Goal: Information Seeking & Learning: Learn about a topic

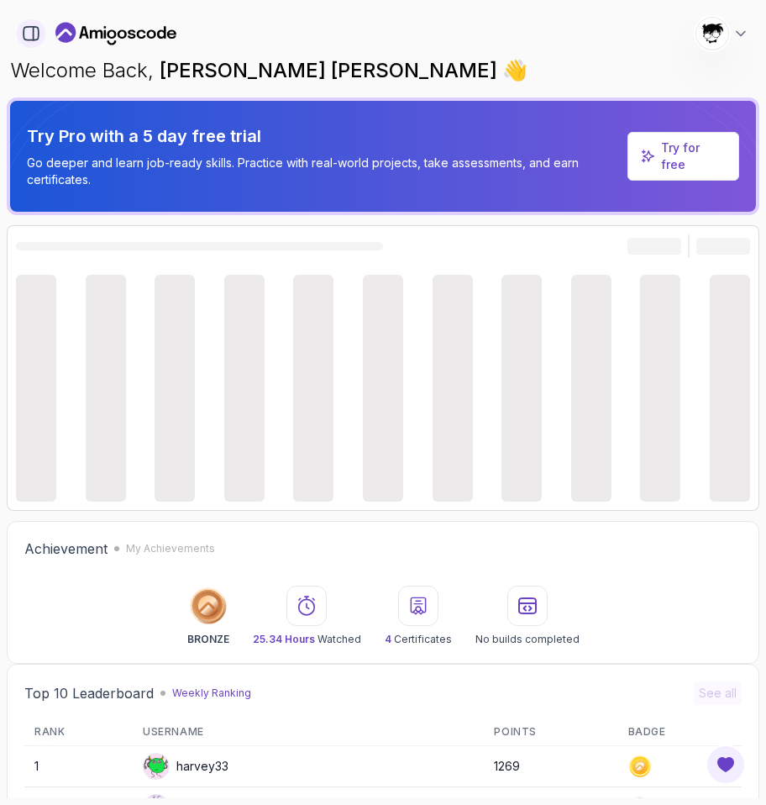
click at [20, 40] on button "button" at bounding box center [31, 33] width 29 height 29
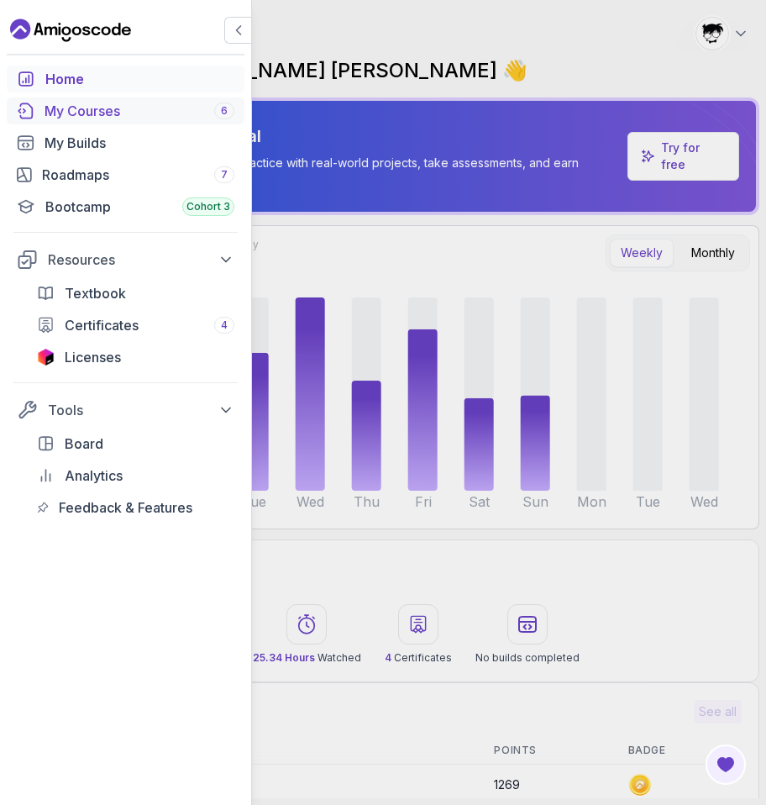
click at [66, 119] on div "My Courses 6" at bounding box center [140, 111] width 190 height 20
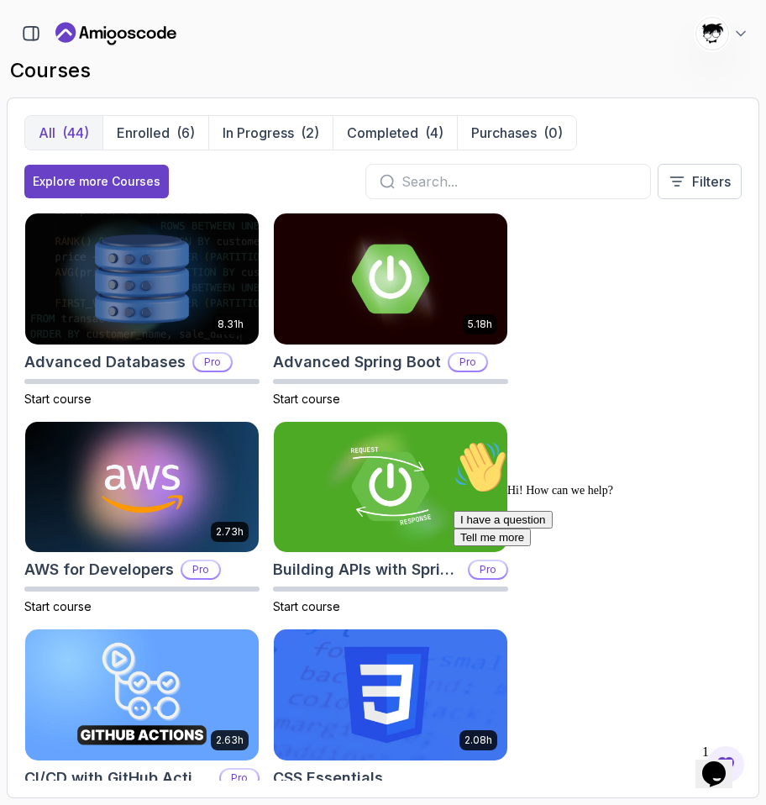
click at [454, 440] on icon "Chat attention grabber" at bounding box center [454, 440] width 0 height 0
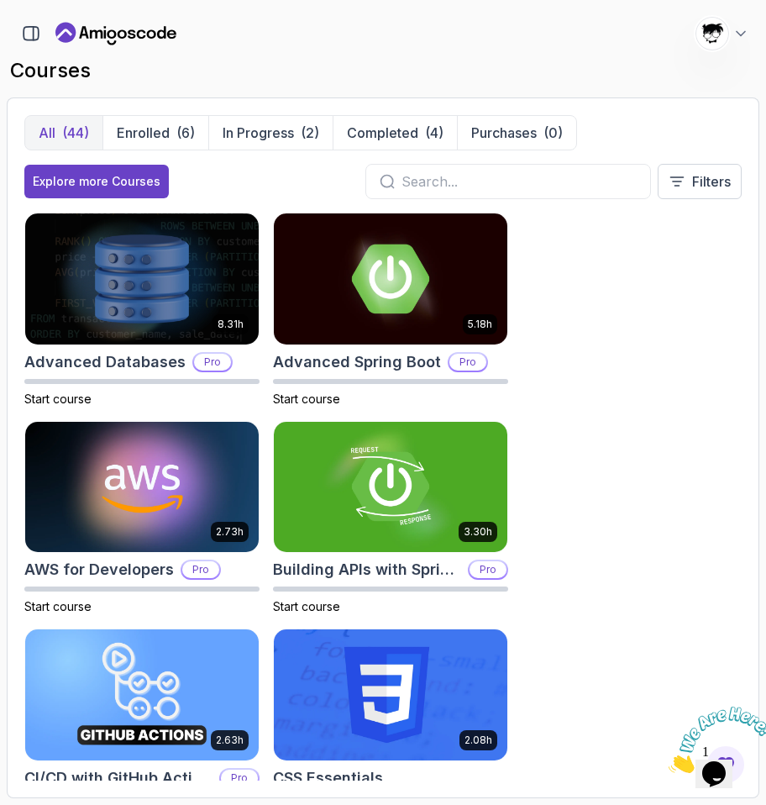
click at [669, 761] on icon "Close" at bounding box center [669, 768] width 0 height 14
click at [722, 764] on icon "Chat widget" at bounding box center [715, 773] width 24 height 25
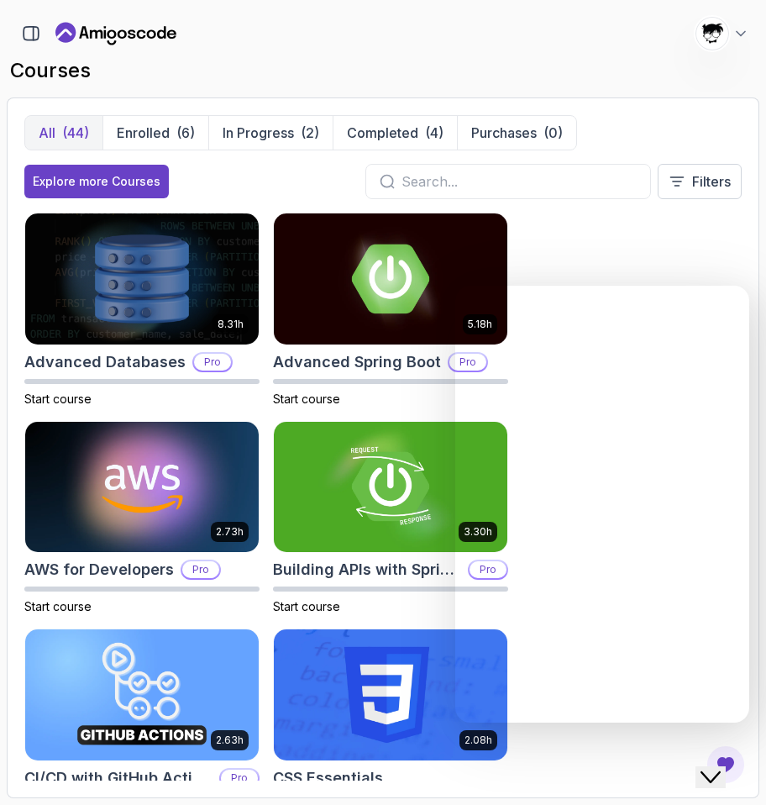
click at [721, 767] on icon "Close Chat This icon closes the chat window." at bounding box center [711, 777] width 20 height 20
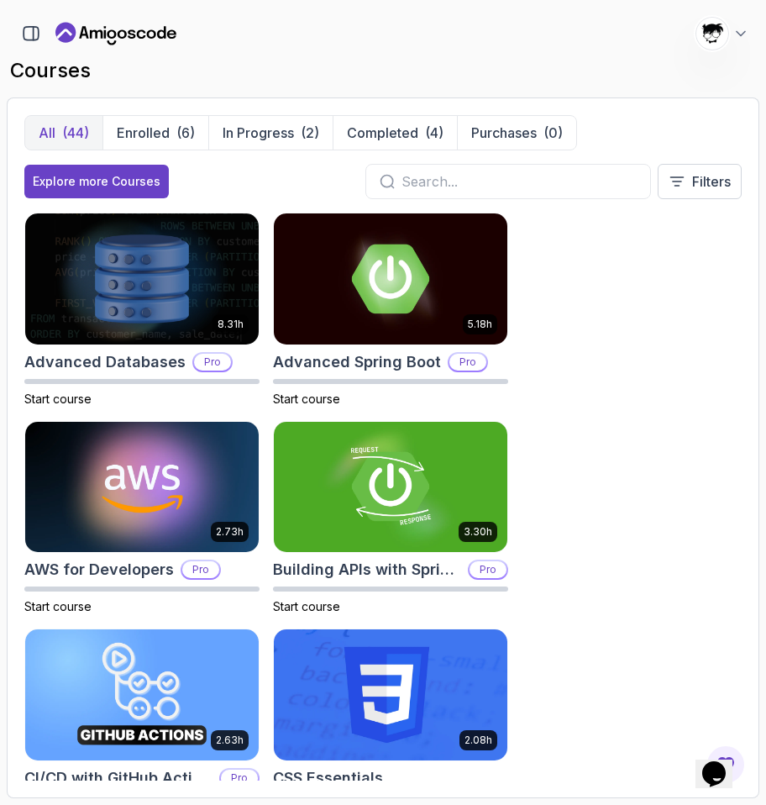
click at [403, 168] on div at bounding box center [509, 181] width 286 height 35
click at [403, 183] on input "text" at bounding box center [519, 181] width 235 height 20
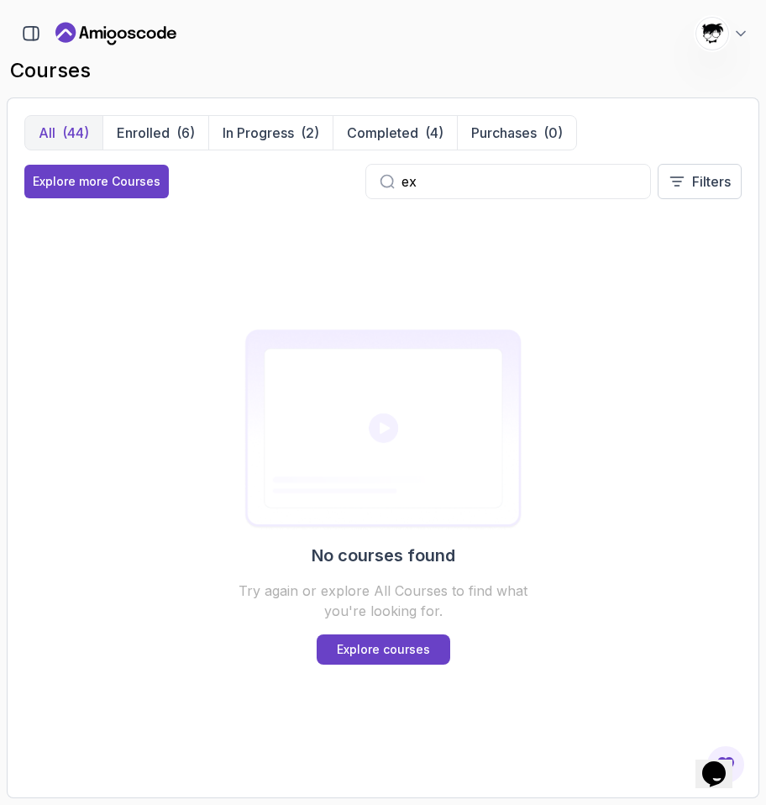
type input "e"
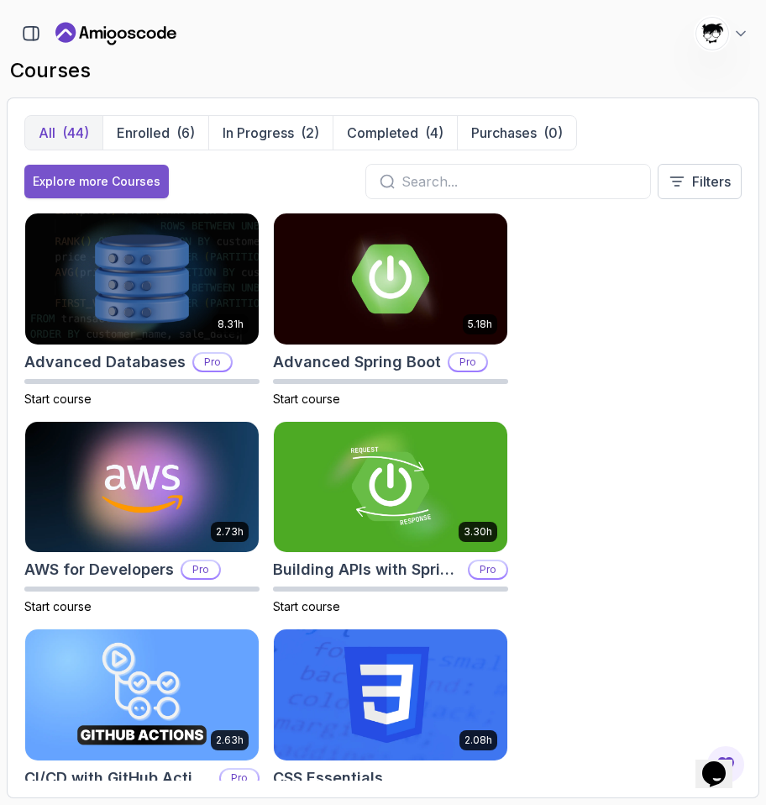
click at [109, 174] on div "Explore more Courses" at bounding box center [97, 181] width 128 height 17
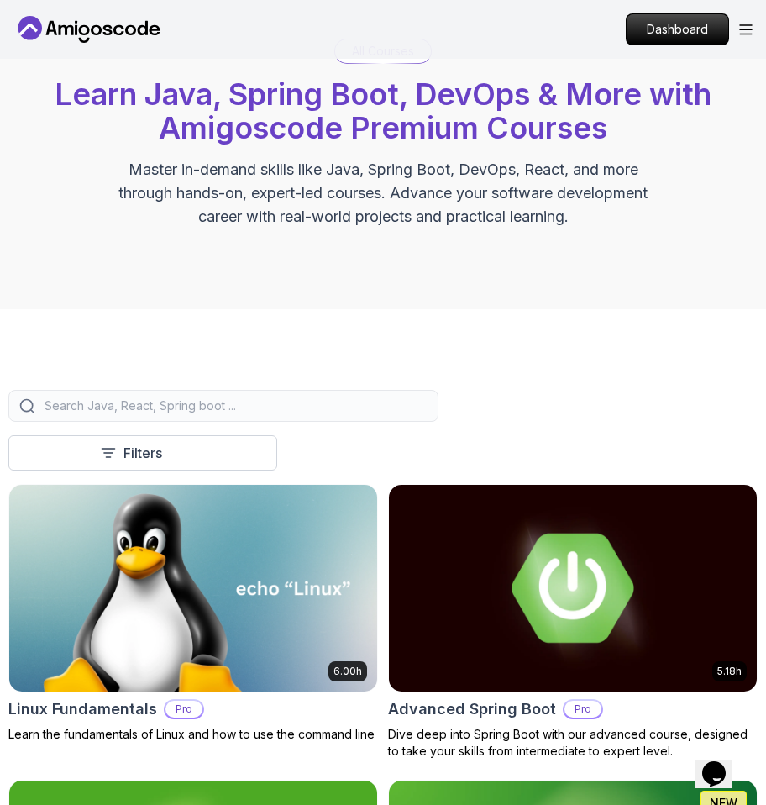
scroll to position [249, 0]
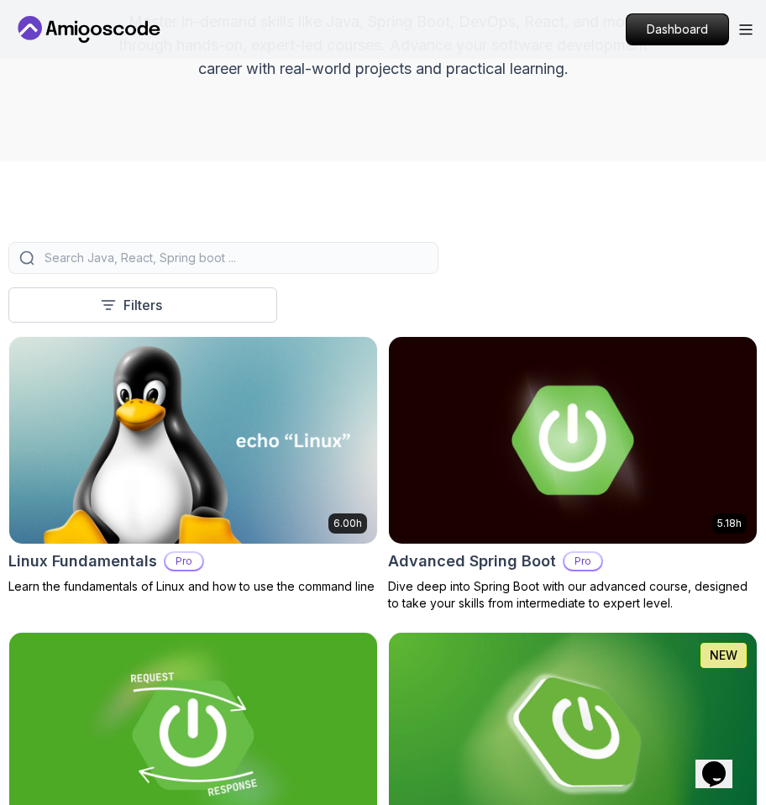
click at [140, 268] on div at bounding box center [223, 258] width 430 height 32
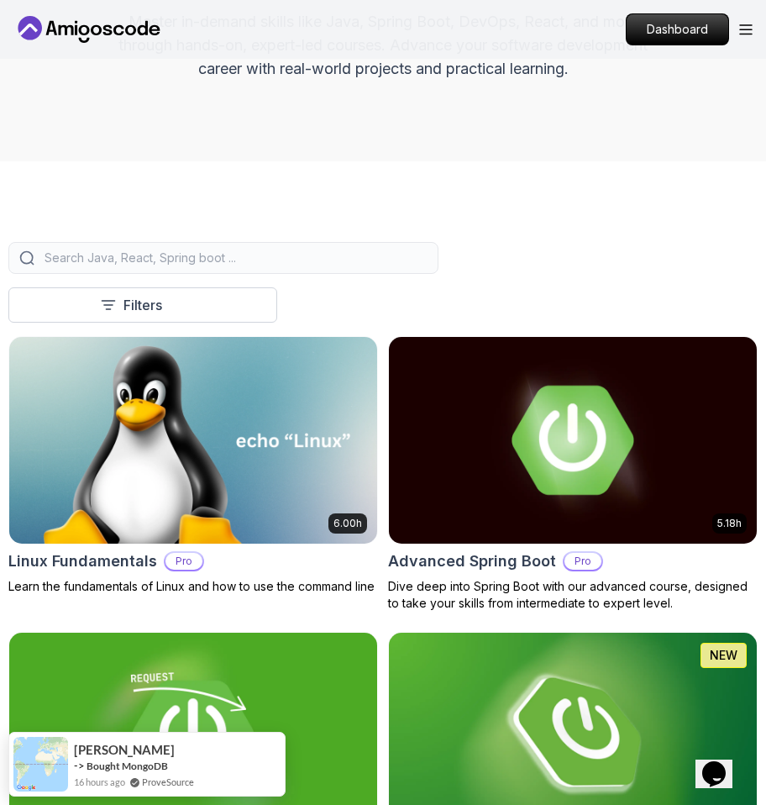
click at [130, 263] on input "search" at bounding box center [234, 258] width 387 height 17
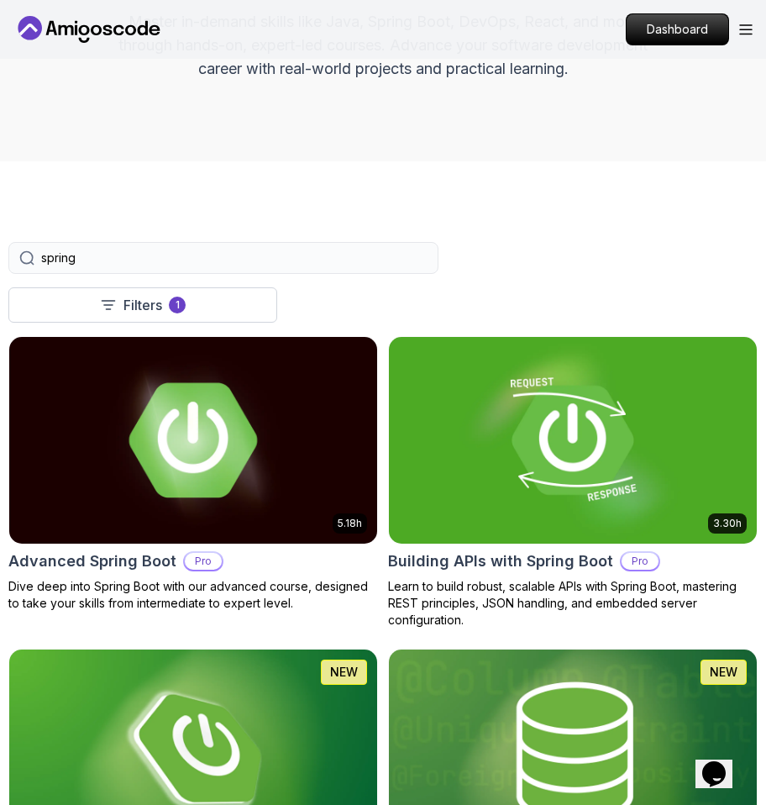
scroll to position [502, 0]
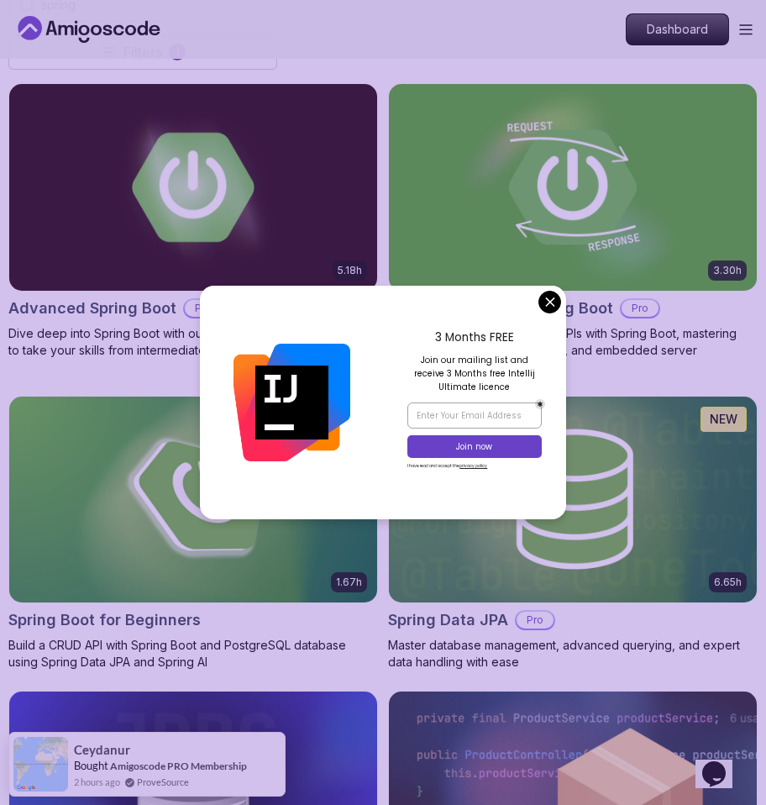
type input "spring"
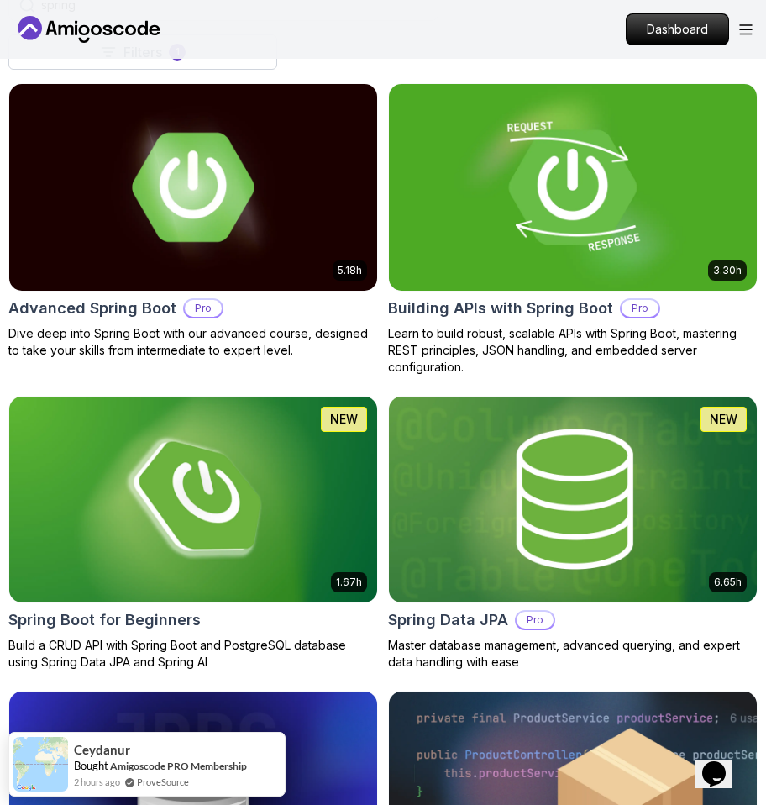
click at [467, 240] on img at bounding box center [573, 187] width 387 height 217
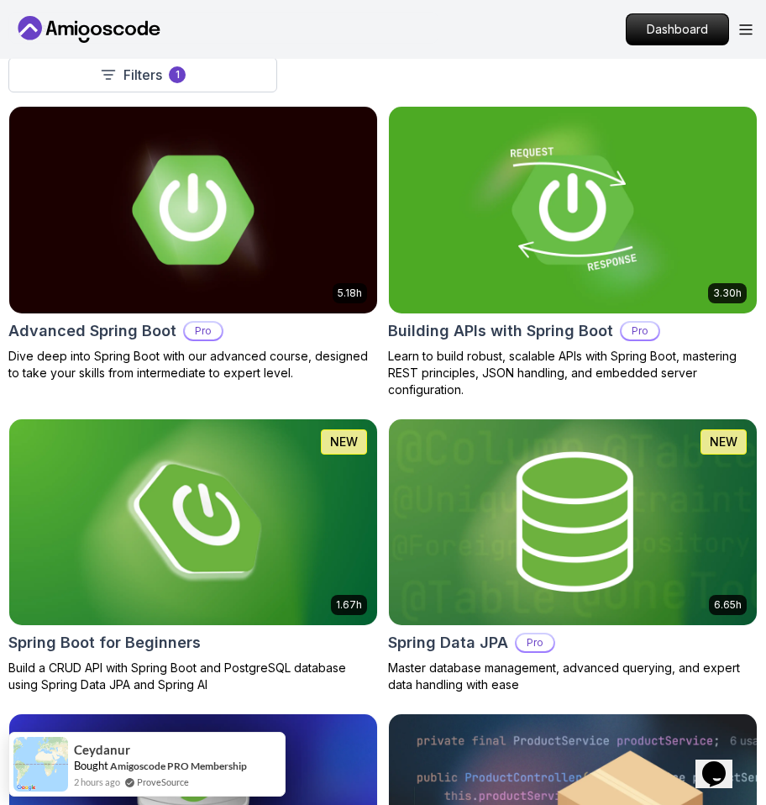
scroll to position [260, 0]
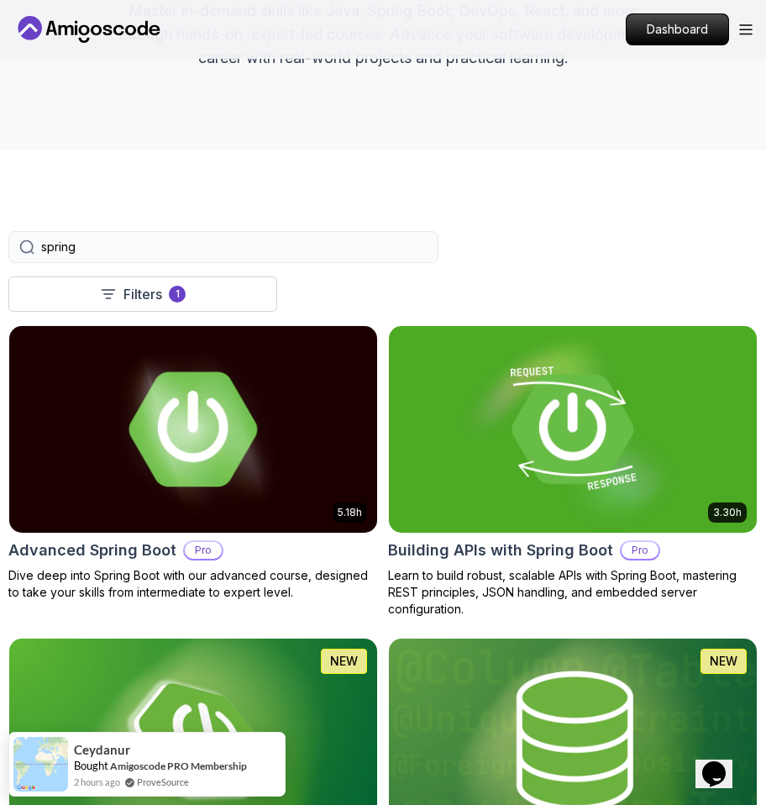
click at [177, 503] on img at bounding box center [193, 429] width 387 height 217
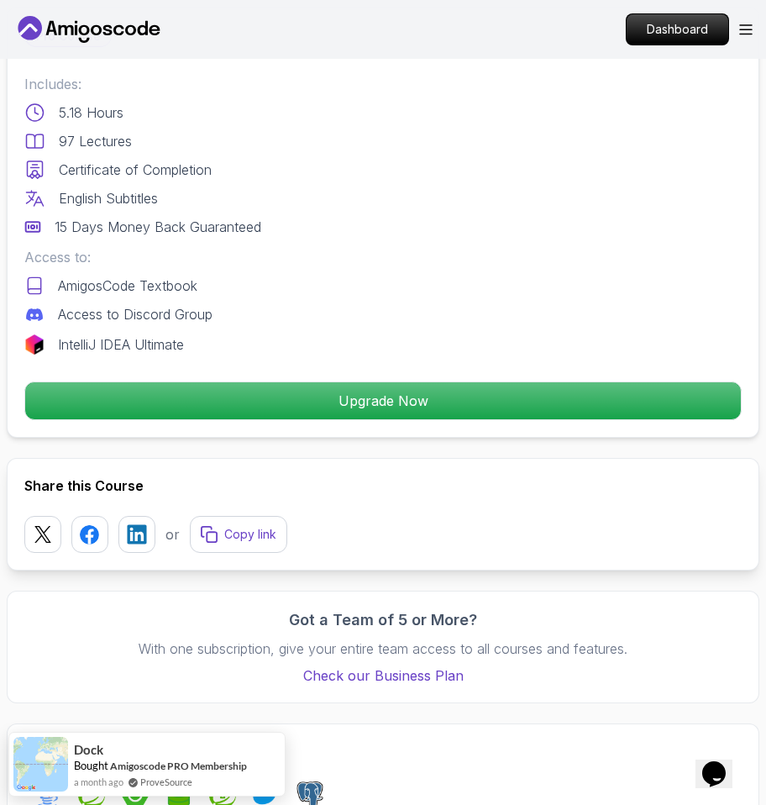
scroll to position [1179, 0]
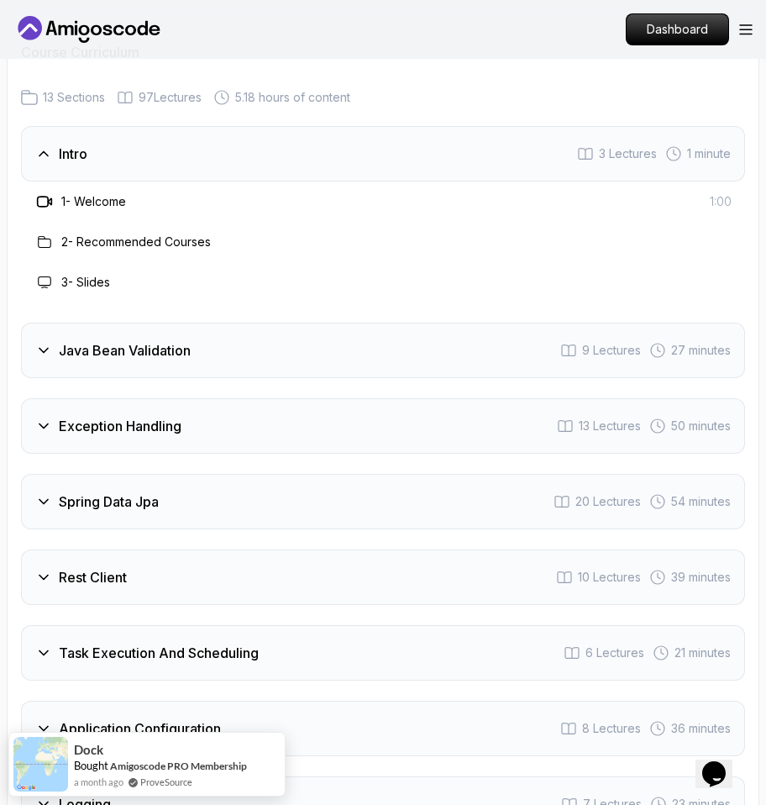
click at [148, 416] on h3 "Exception Handling" at bounding box center [120, 426] width 123 height 20
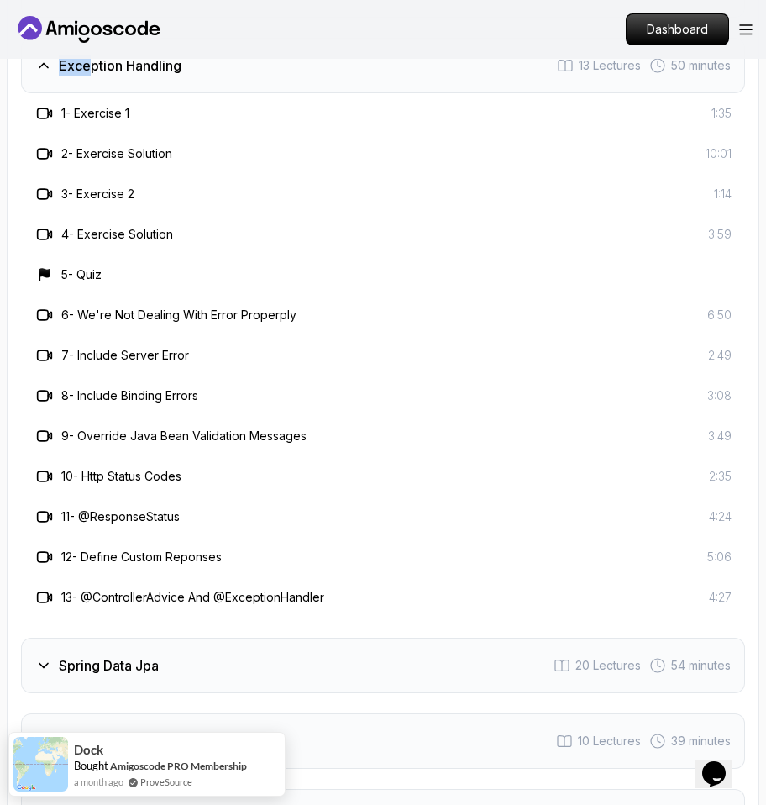
scroll to position [3321, 0]
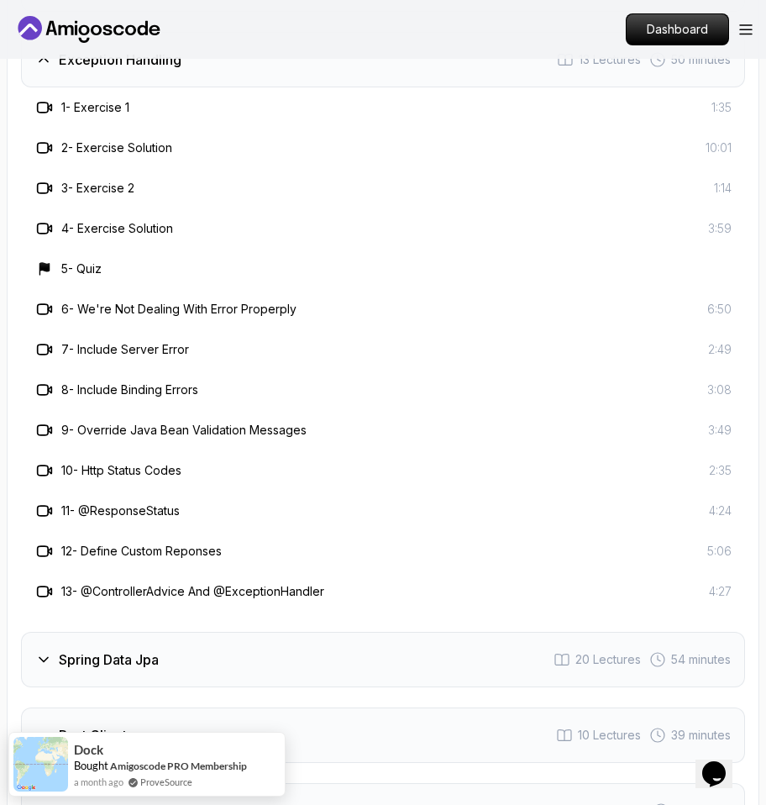
click at [7, 436] on div "Course Curriculum 13 Sections 97 Lectures 5.18 hours of content Intro 3 Lecture…" at bounding box center [383, 582] width 753 height 1627
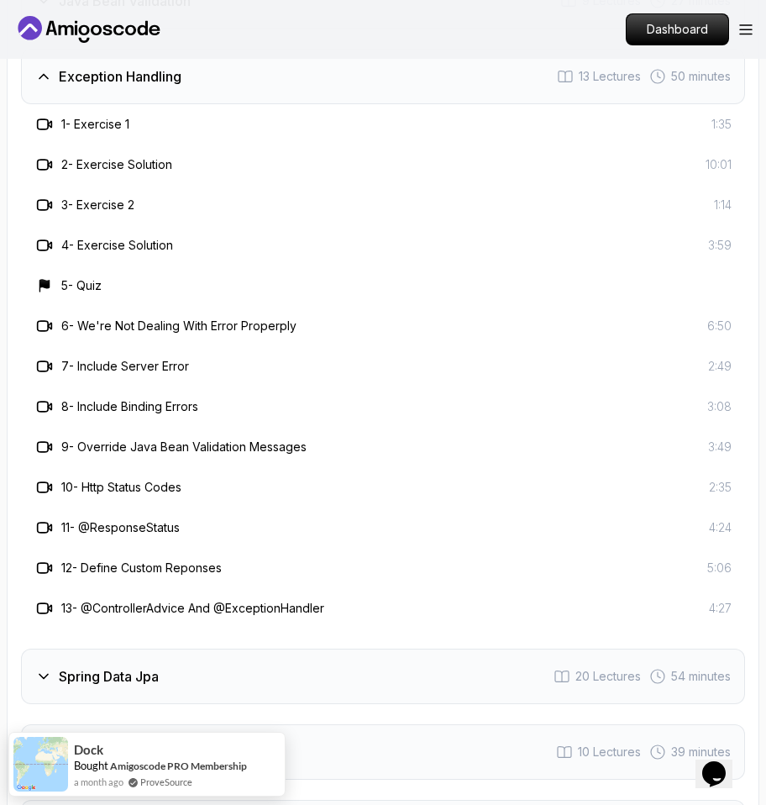
scroll to position [3296, 0]
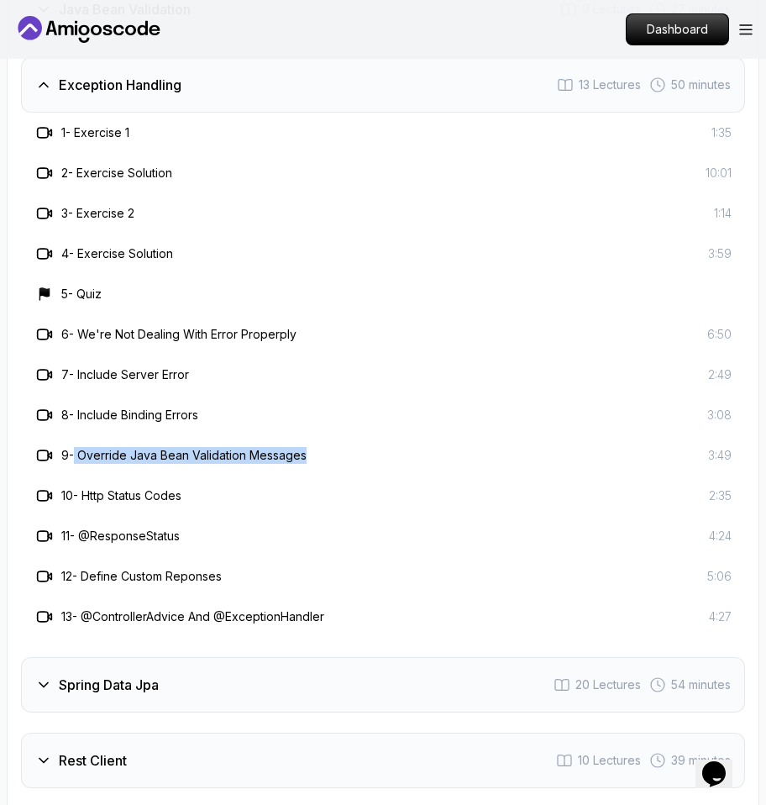
drag, startPoint x: 114, startPoint y: 433, endPoint x: 400, endPoint y: 433, distance: 285.8
click at [400, 445] on div "9 - Override Java Bean Validation Messages 3:49" at bounding box center [383, 455] width 698 height 20
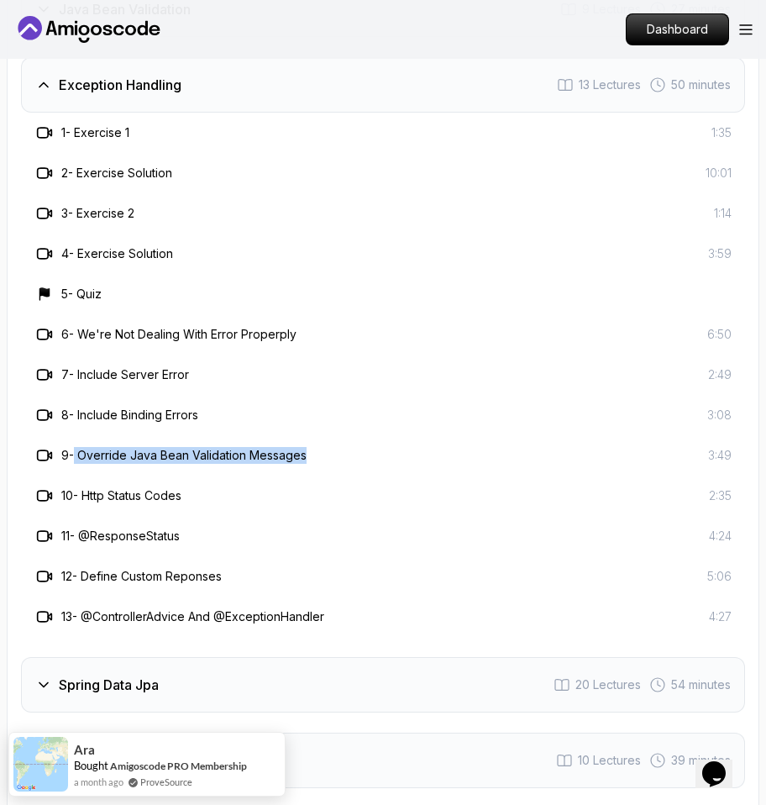
click at [400, 445] on div "9 - Override Java Bean Validation Messages 3:49" at bounding box center [383, 455] width 698 height 20
click at [187, 324] on div "6 - We're Not Dealing With Error Properply" at bounding box center [165, 334] width 262 height 20
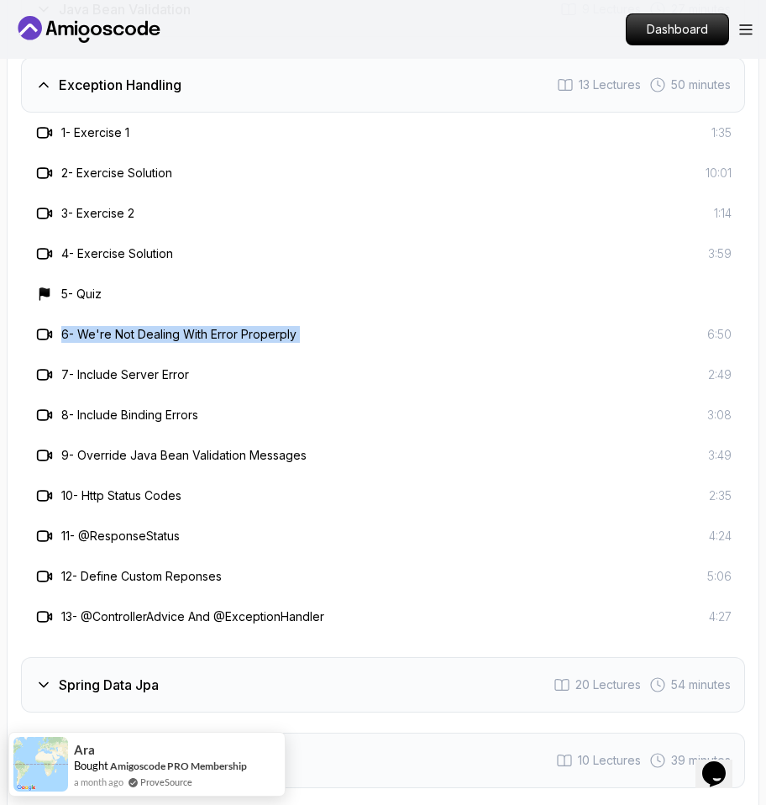
click at [187, 324] on div "6 - We're Not Dealing With Error Properply" at bounding box center [165, 334] width 262 height 20
click at [158, 314] on div "6 - We're Not Dealing With Error Properply 6:50" at bounding box center [383, 334] width 724 height 40
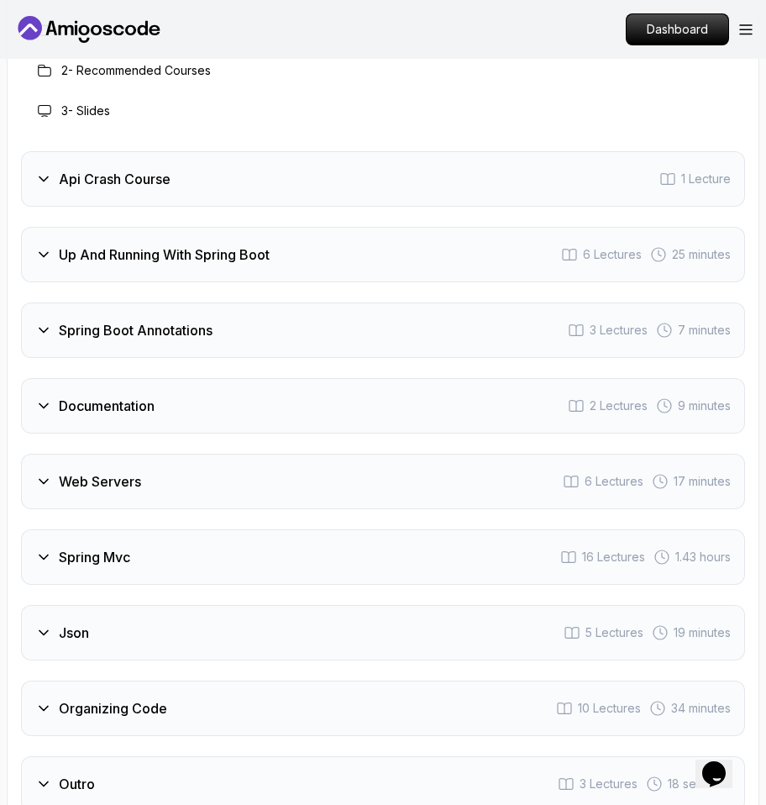
scroll to position [3843, 0]
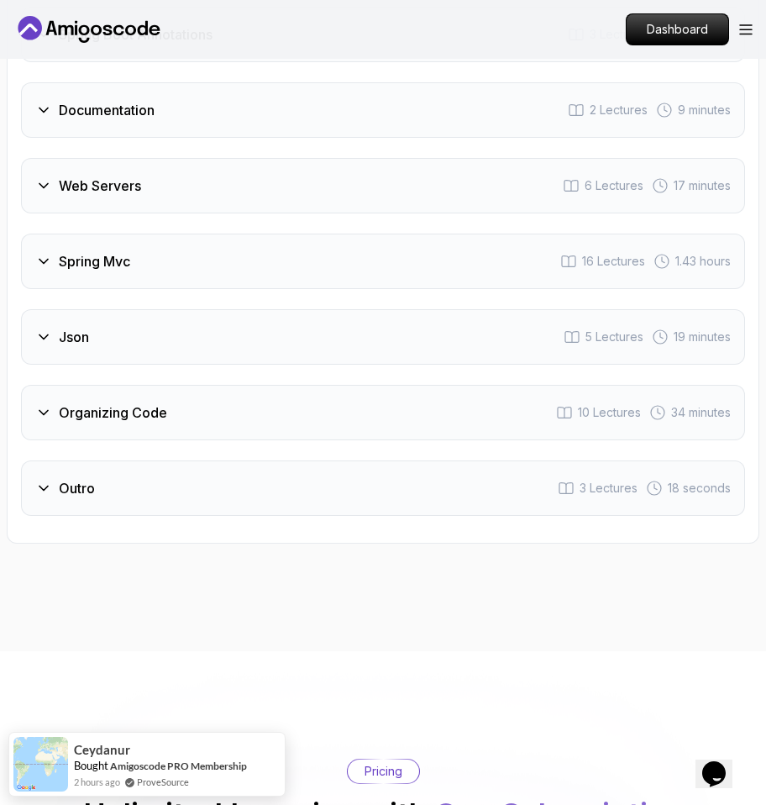
click at [209, 205] on div "Web Servers 6 Lectures 17 minutes" at bounding box center [383, 185] width 724 height 55
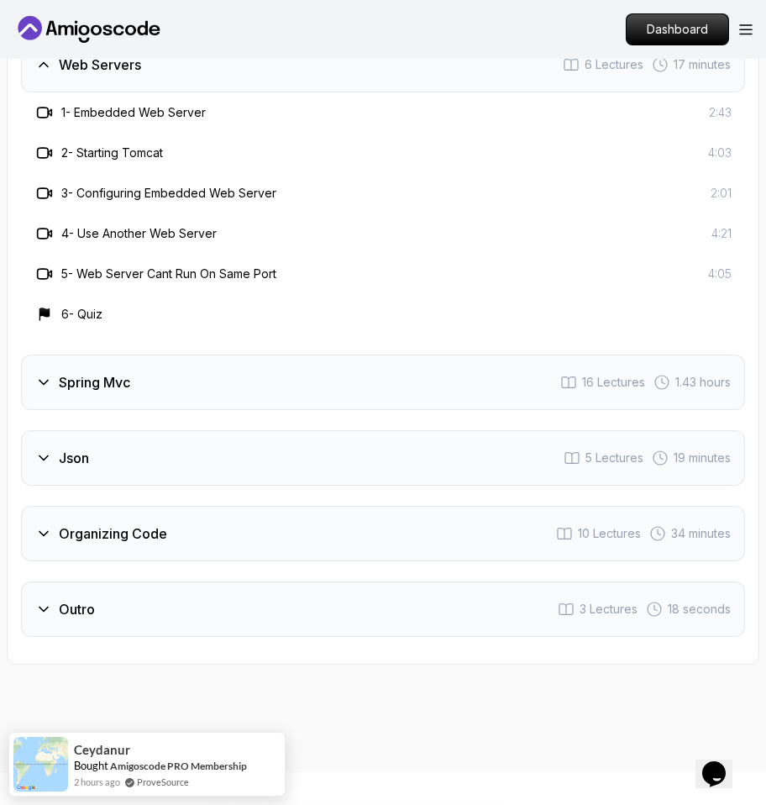
scroll to position [3722, 0]
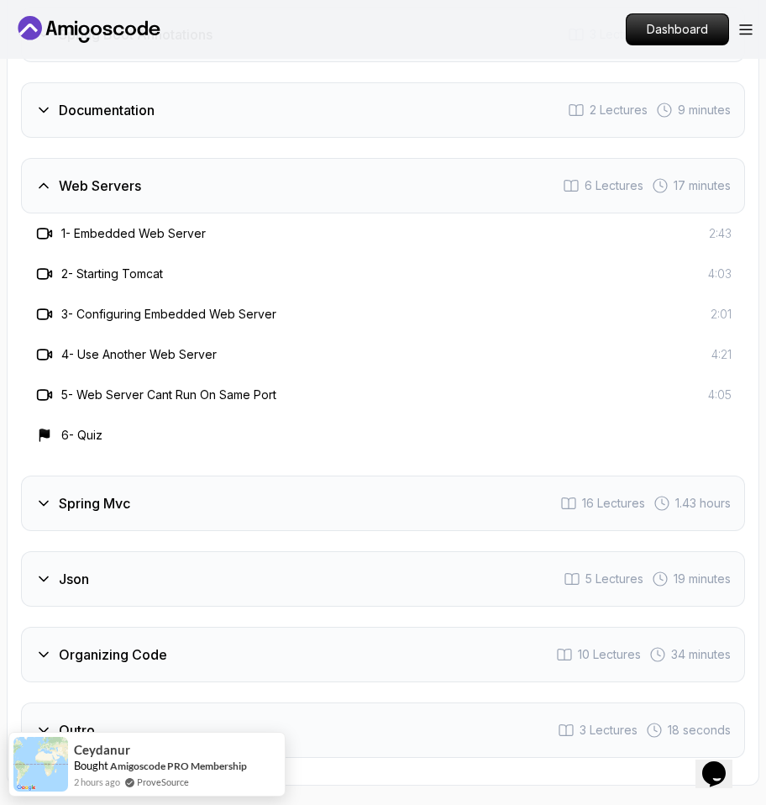
click at [205, 195] on div "Web Servers 6 Lectures 17 minutes" at bounding box center [383, 185] width 724 height 55
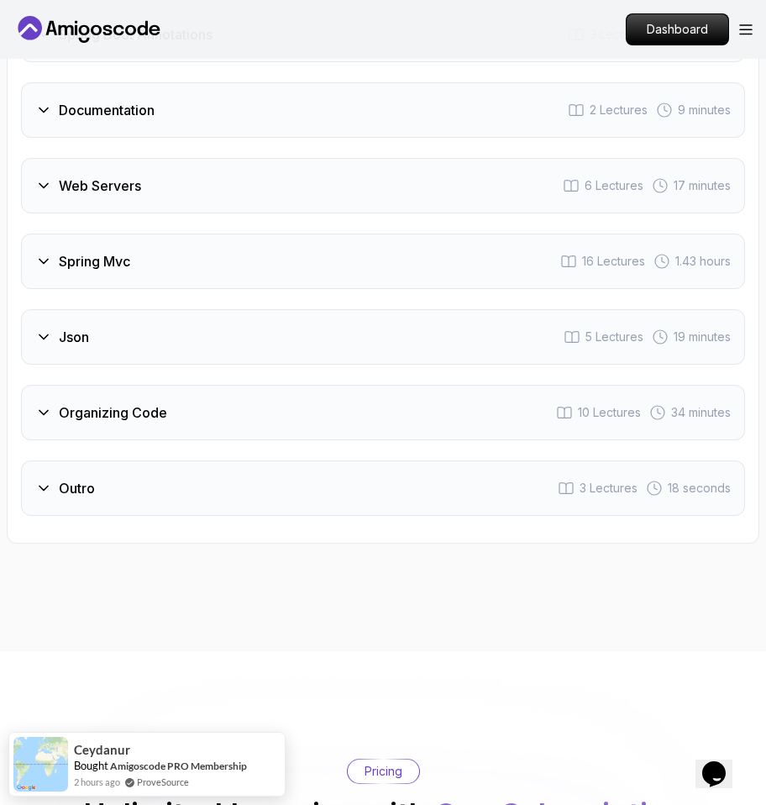
click at [193, 252] on div "Spring Mvc 16 Lectures 1.43 hours" at bounding box center [383, 261] width 724 height 55
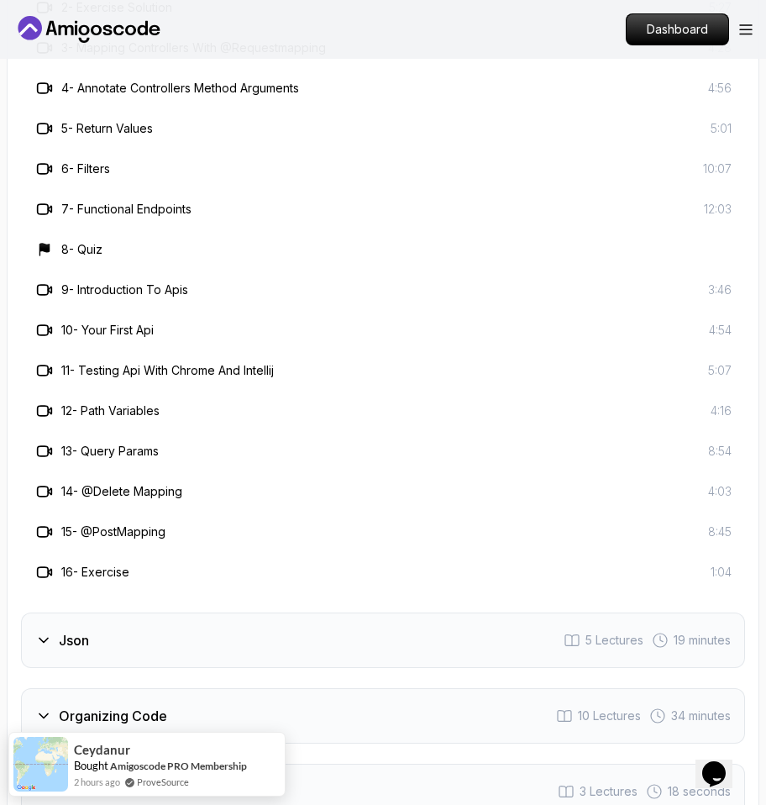
scroll to position [4146, 0]
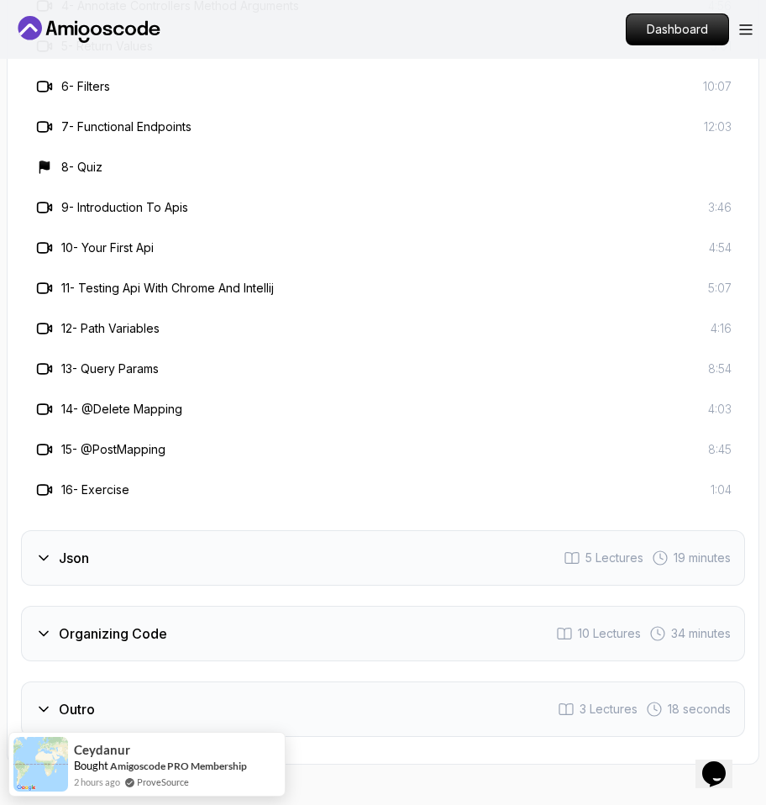
click at [150, 556] on div "Json 5 Lectures 19 minutes" at bounding box center [383, 557] width 724 height 55
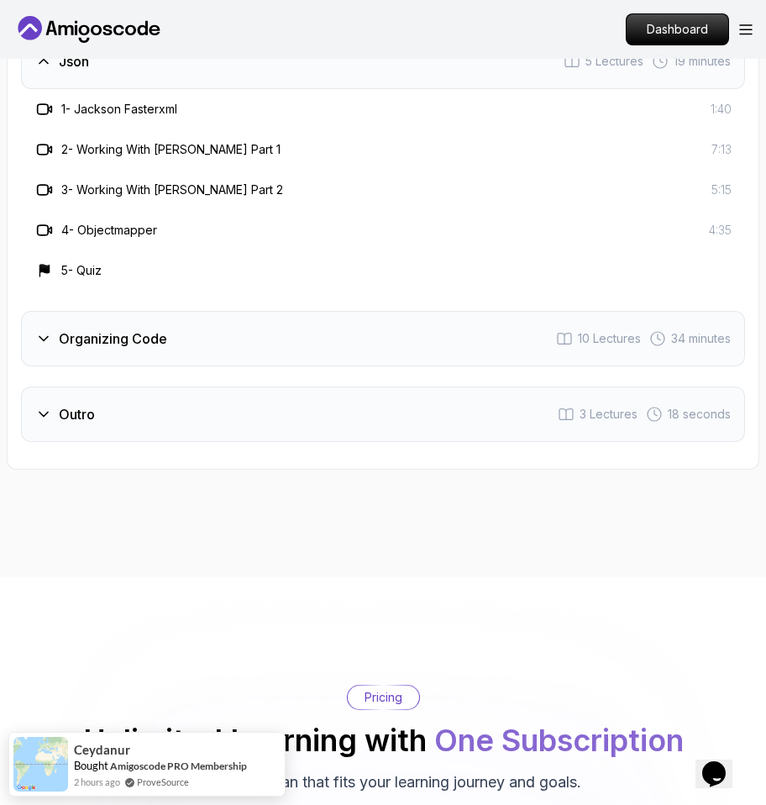
scroll to position [3924, 0]
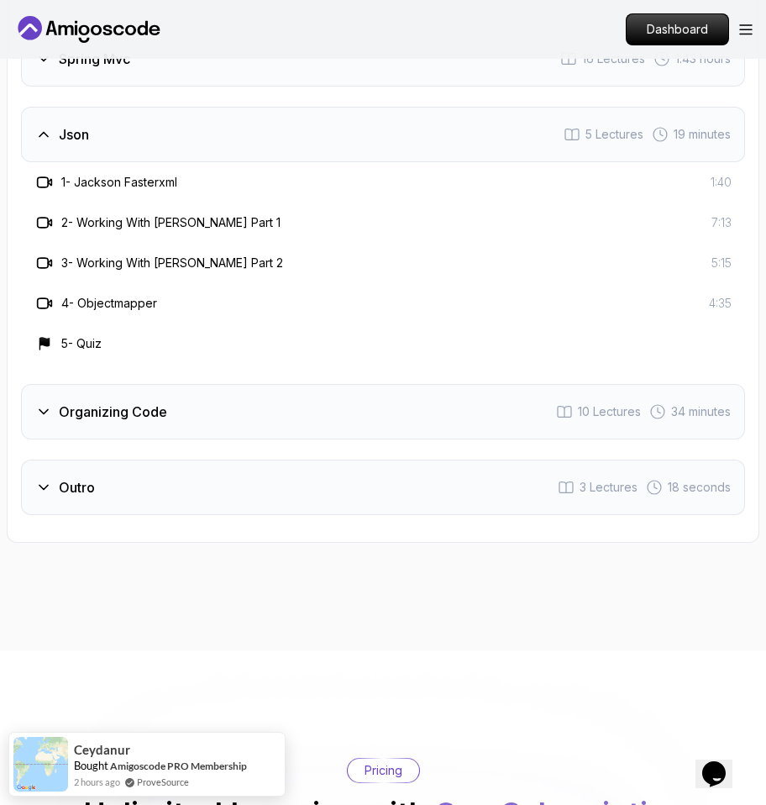
click at [124, 382] on div "Intro 3 Lectures 55 seconds Api Crash Course 1 Lecture Up And Running With Spri…" at bounding box center [383, 46] width 724 height 938
click at [124, 398] on div "Organizing Code 10 Lectures 34 minutes" at bounding box center [383, 411] width 724 height 55
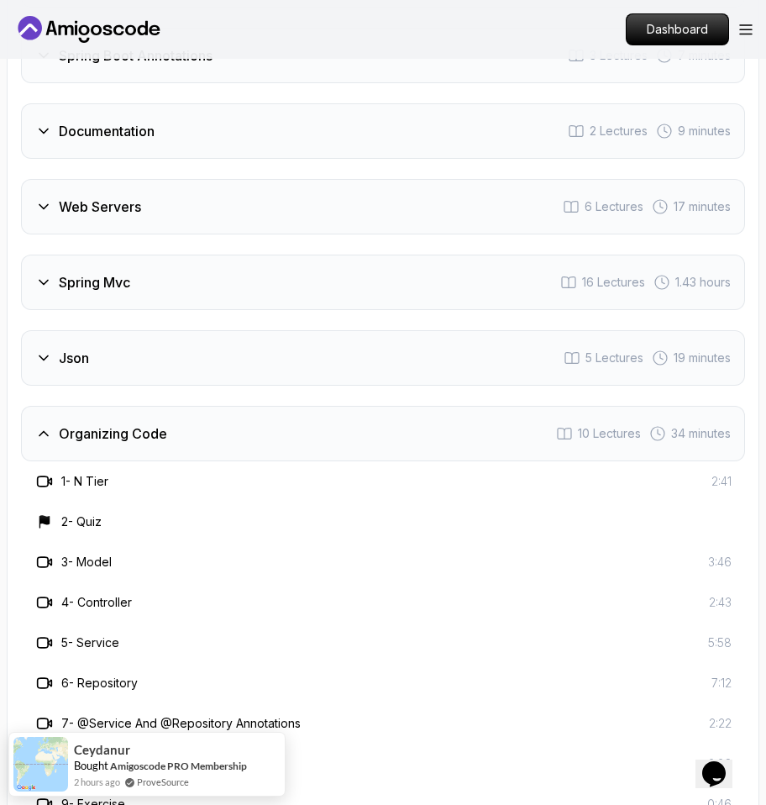
scroll to position [3665, 0]
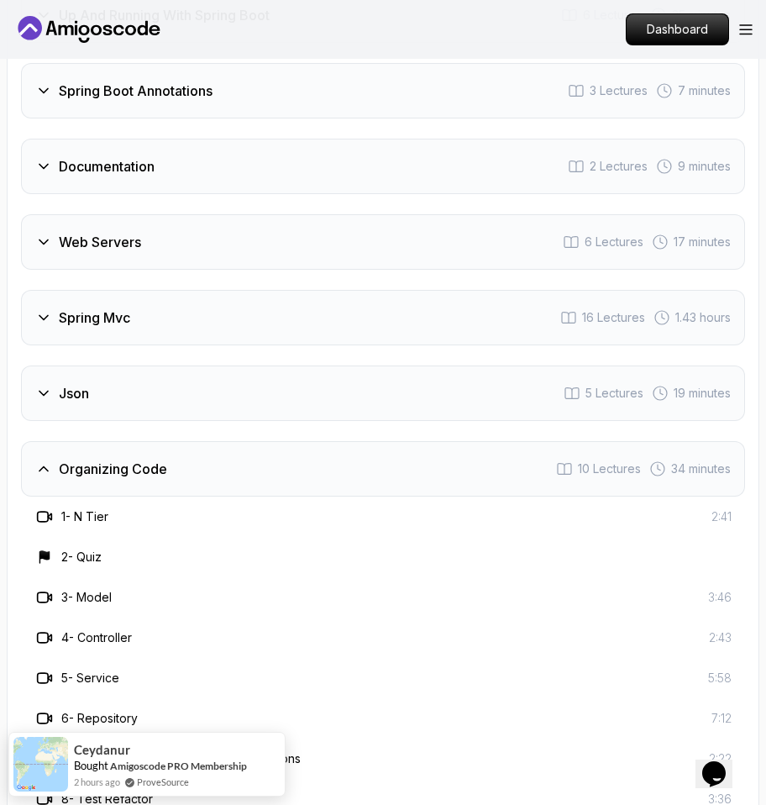
click at [104, 369] on div "Json 5 Lectures 19 minutes" at bounding box center [383, 393] width 724 height 55
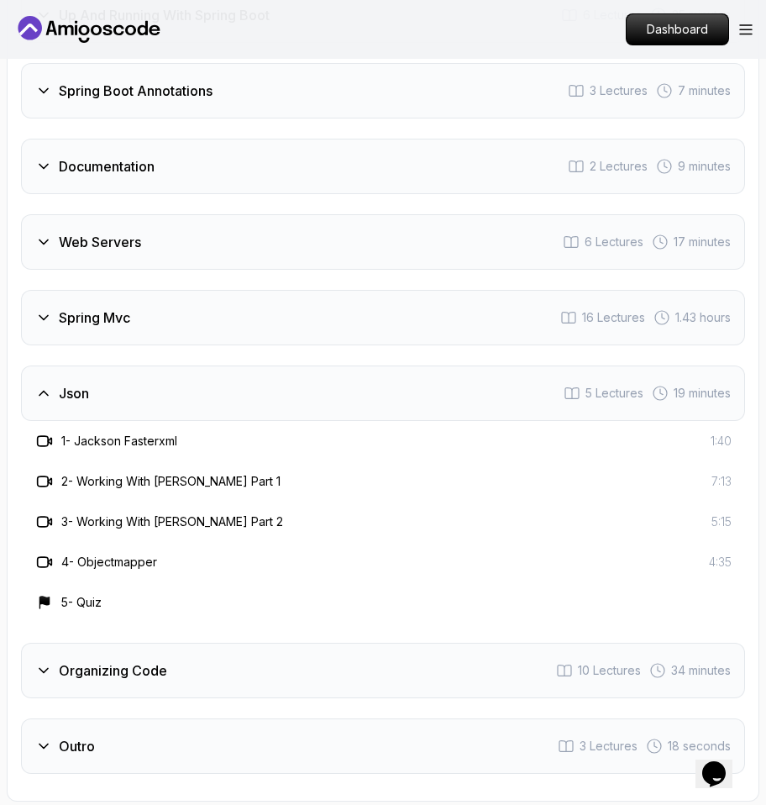
click at [104, 375] on div "Json 5 Lectures 19 minutes" at bounding box center [383, 393] width 724 height 55
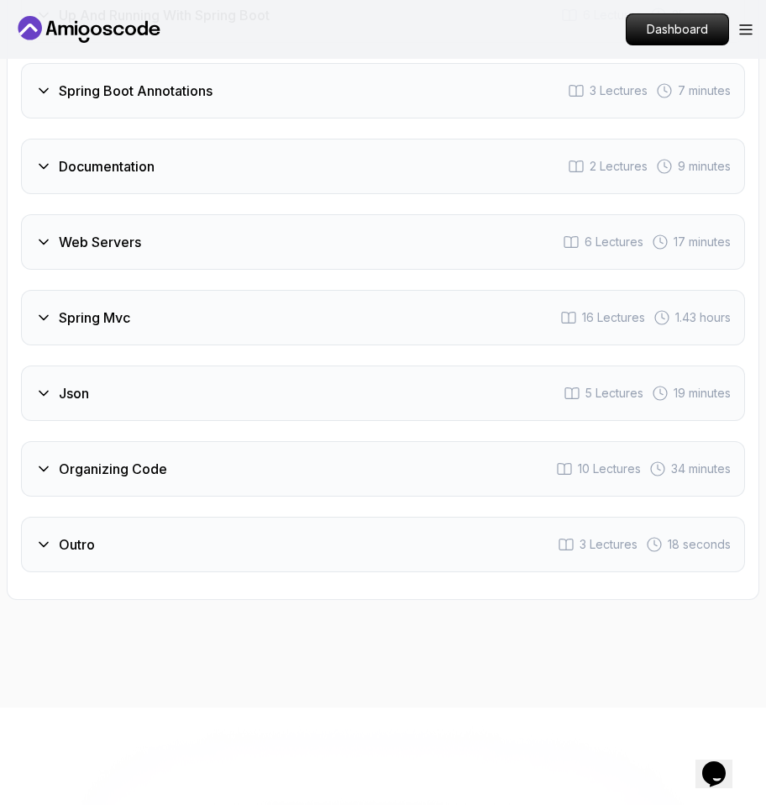
click at [114, 452] on div "Organizing Code 10 Lectures 34 minutes" at bounding box center [383, 468] width 724 height 55
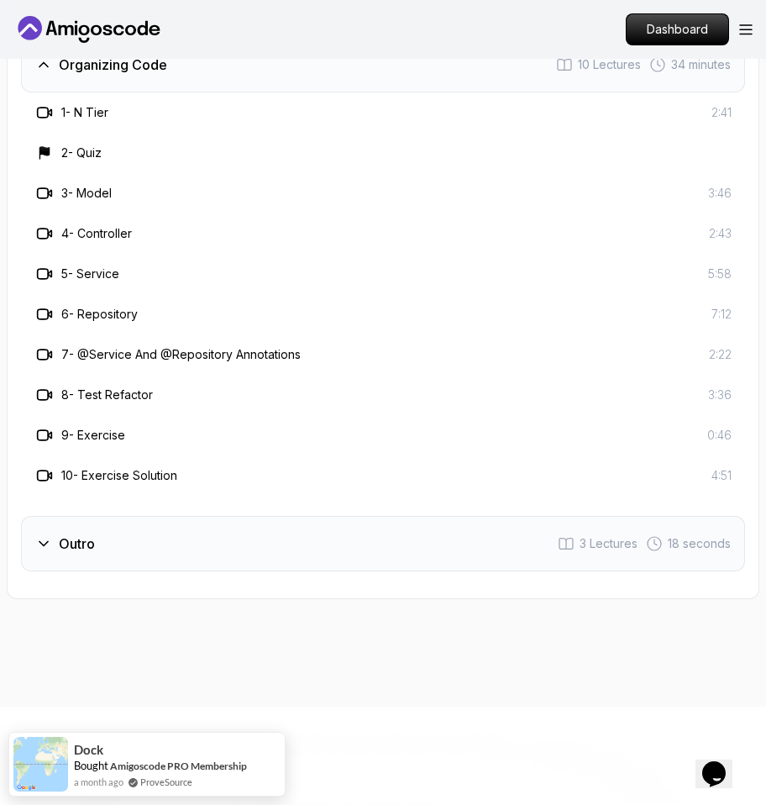
scroll to position [4075, 0]
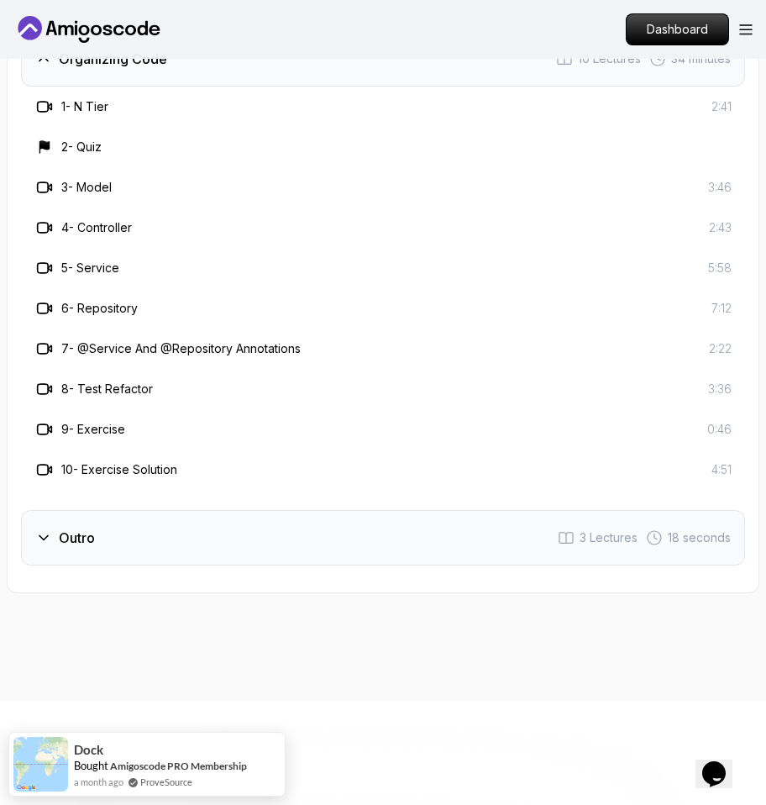
click at [119, 521] on div "Outro 3 Lectures 18 seconds" at bounding box center [383, 537] width 724 height 55
